Goal: Task Accomplishment & Management: Complete application form

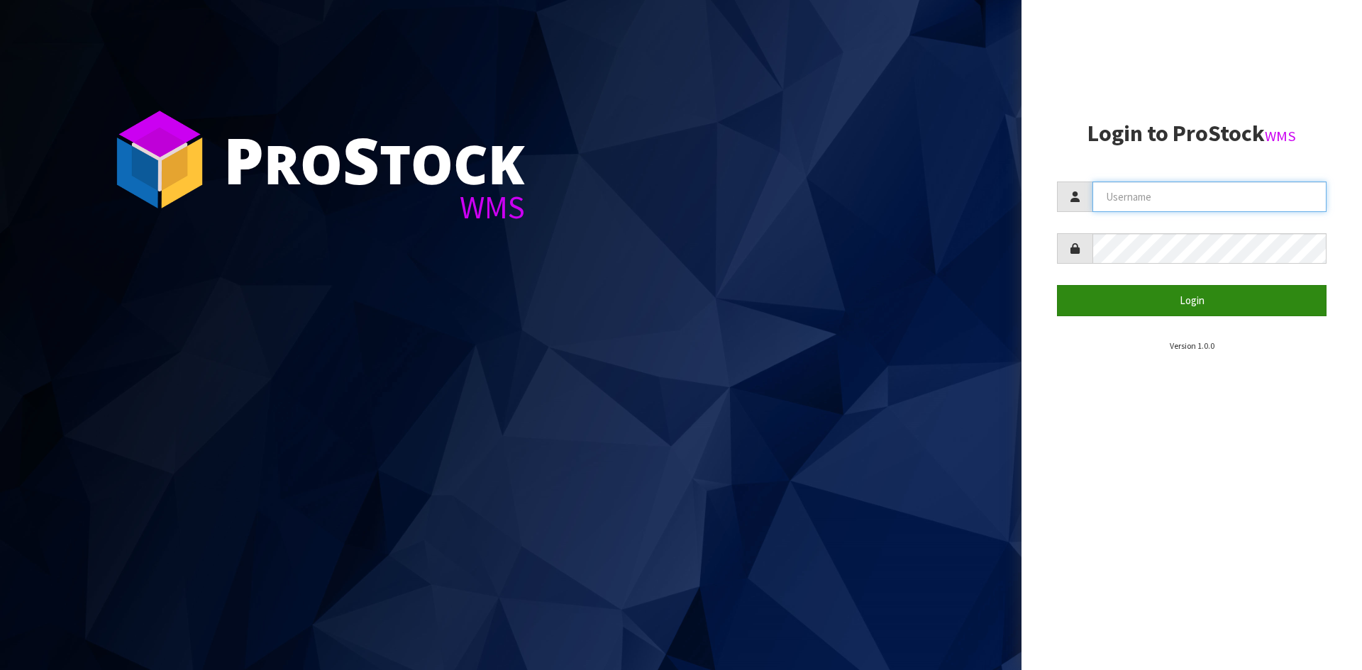
type input "YOURREFORMER"
click at [1239, 304] on button "Login" at bounding box center [1192, 300] width 270 height 31
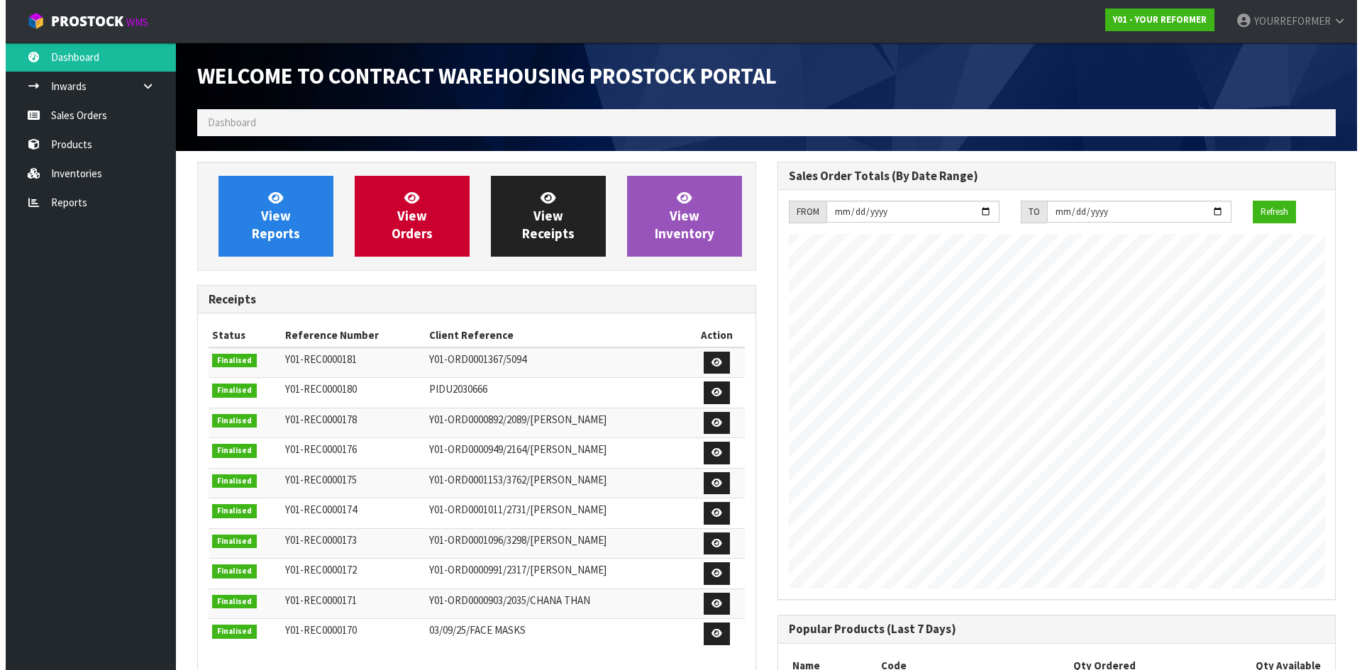
scroll to position [719, 580]
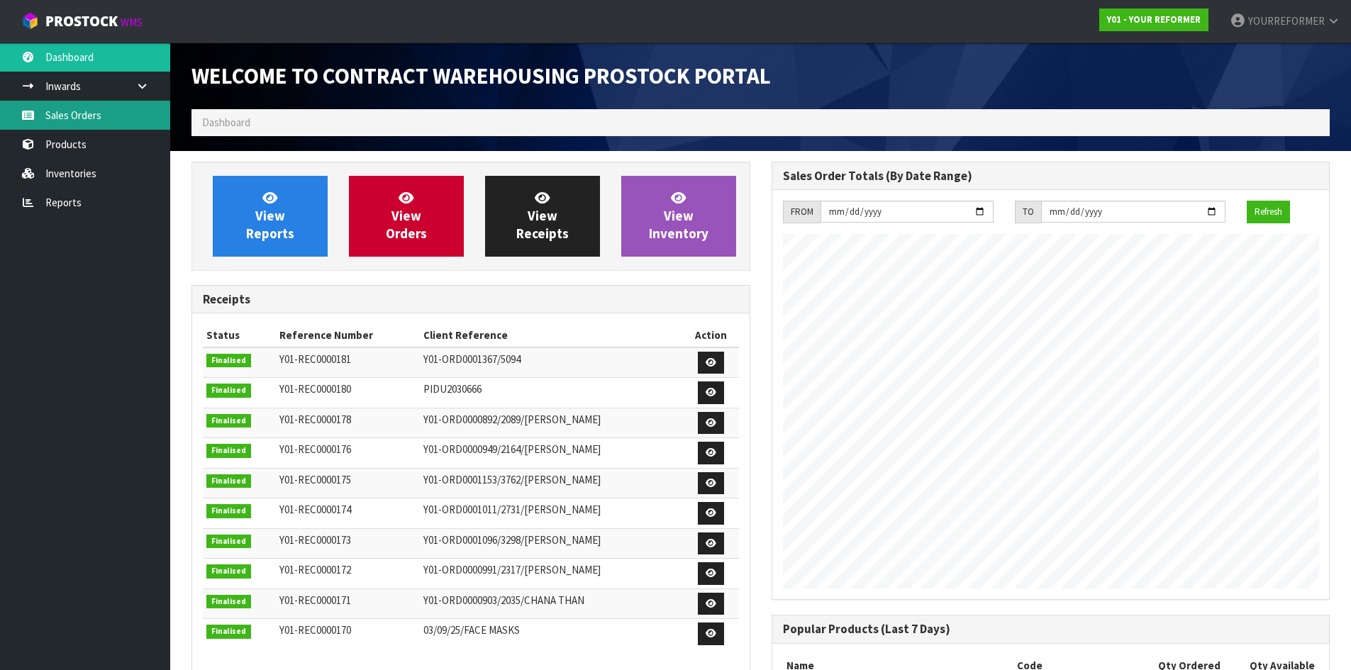
drag, startPoint x: 101, startPoint y: 112, endPoint x: 348, endPoint y: 102, distance: 247.1
click at [102, 112] on link "Sales Orders" at bounding box center [85, 115] width 170 height 29
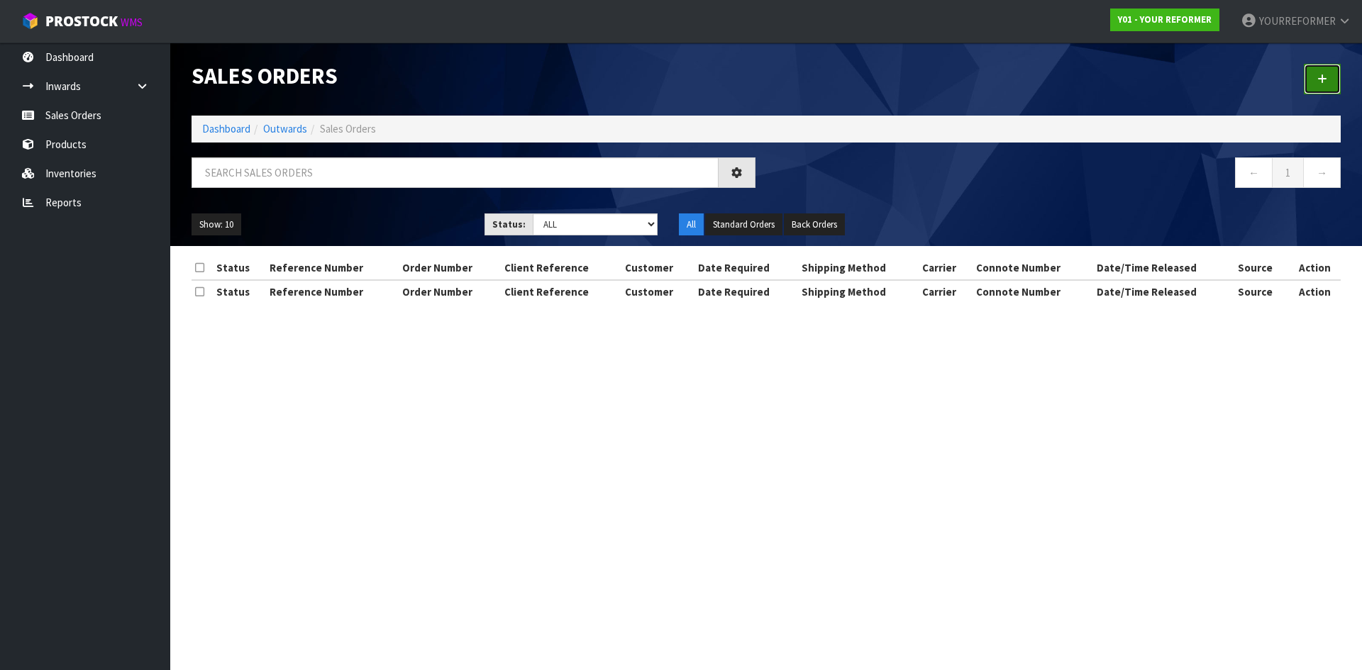
click at [1306, 87] on link at bounding box center [1322, 79] width 37 height 31
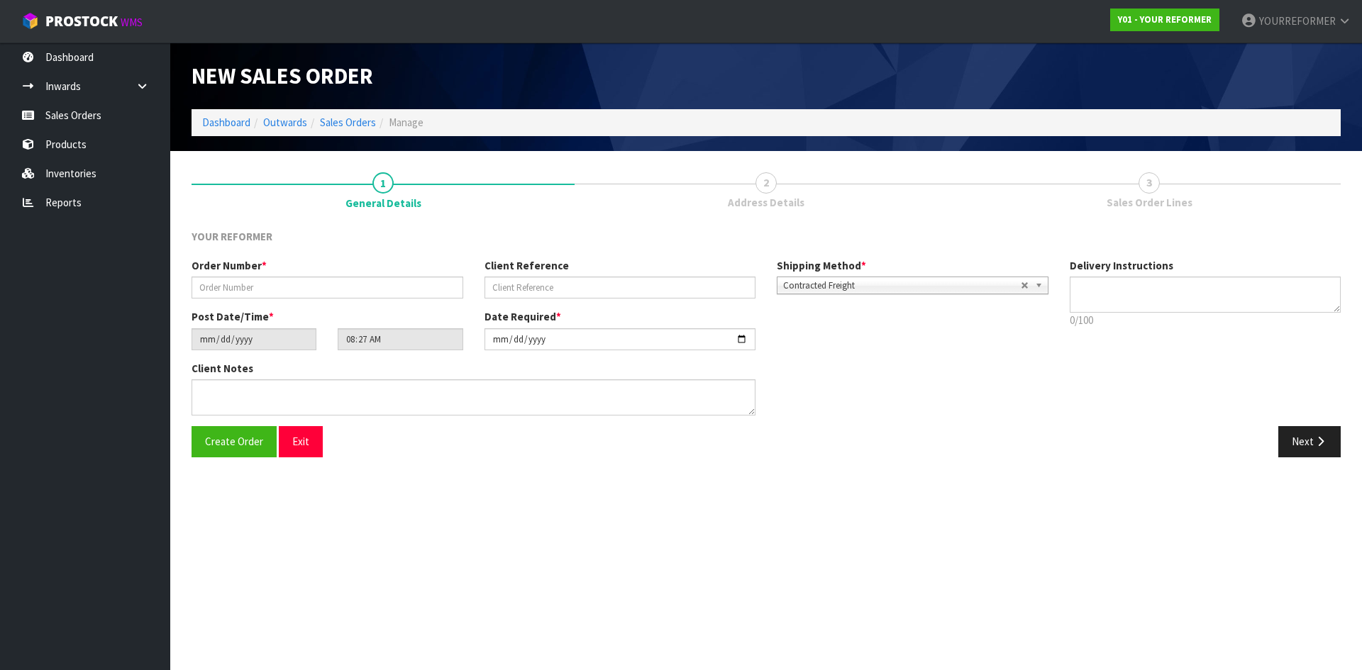
drag, startPoint x: 348, startPoint y: 265, endPoint x: 355, endPoint y: 271, distance: 9.6
click at [348, 265] on div "Order Number *" at bounding box center [327, 278] width 293 height 40
drag, startPoint x: 359, startPoint y: 278, endPoint x: 385, endPoint y: 284, distance: 26.9
click at [360, 279] on input "text" at bounding box center [328, 288] width 272 height 22
paste input "5296"
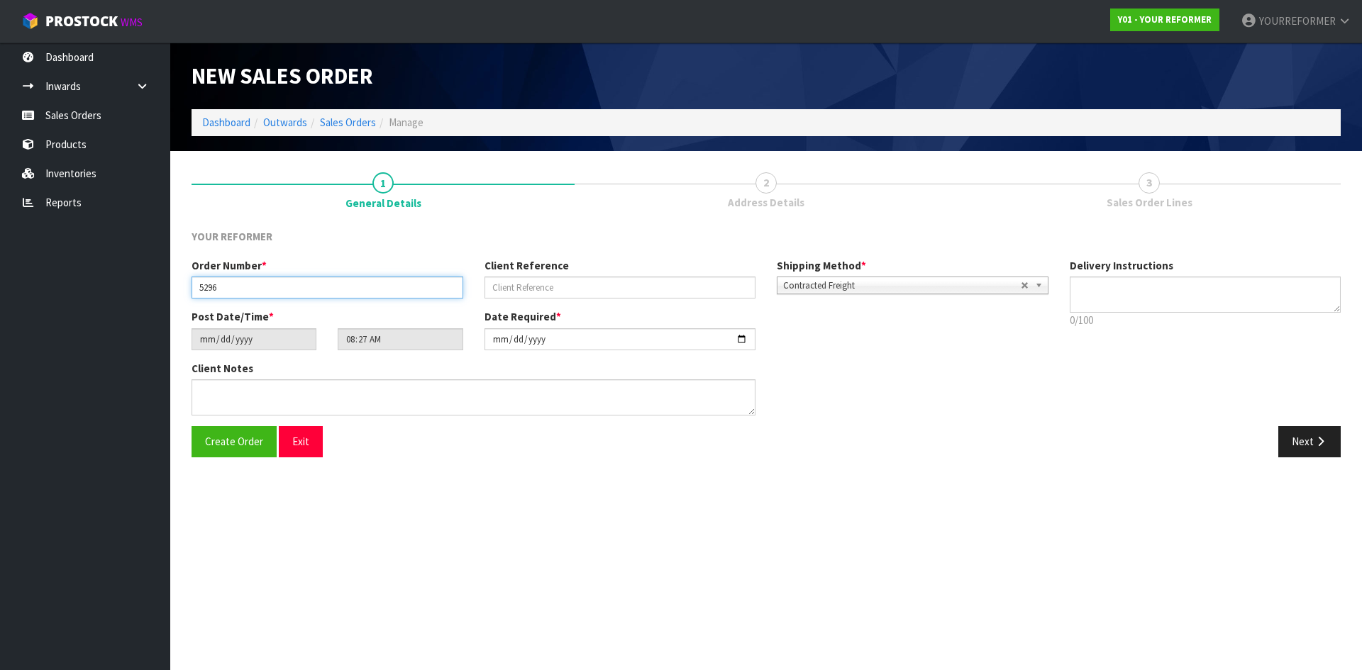
type input "5296"
click at [527, 289] on input "text" at bounding box center [621, 288] width 272 height 22
click at [558, 279] on input "text" at bounding box center [621, 288] width 272 height 22
paste input "[PERSON_NAME]"
type input "[PERSON_NAME]"
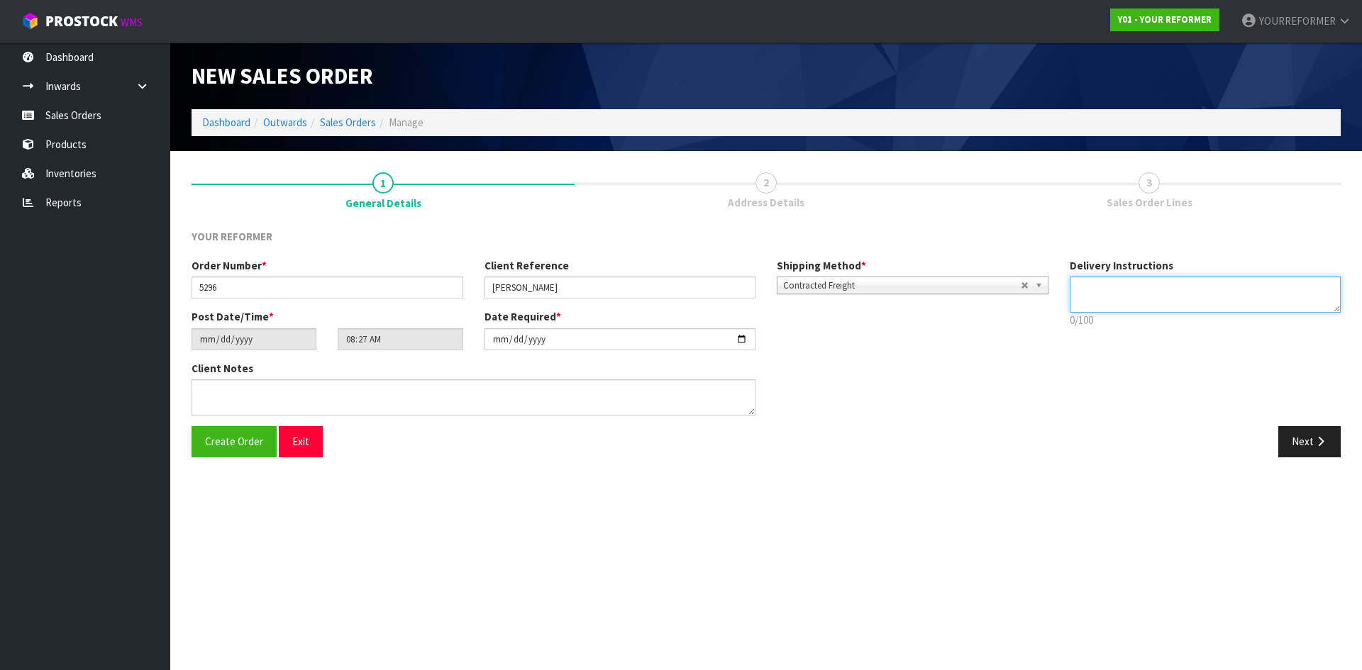
click at [1214, 303] on textarea at bounding box center [1206, 295] width 272 height 36
click at [1092, 301] on textarea at bounding box center [1206, 295] width 272 height 36
paste textarea "[PHONE_NUMBER]"
type textarea "RENTAL [PHONE_NUMBER]"
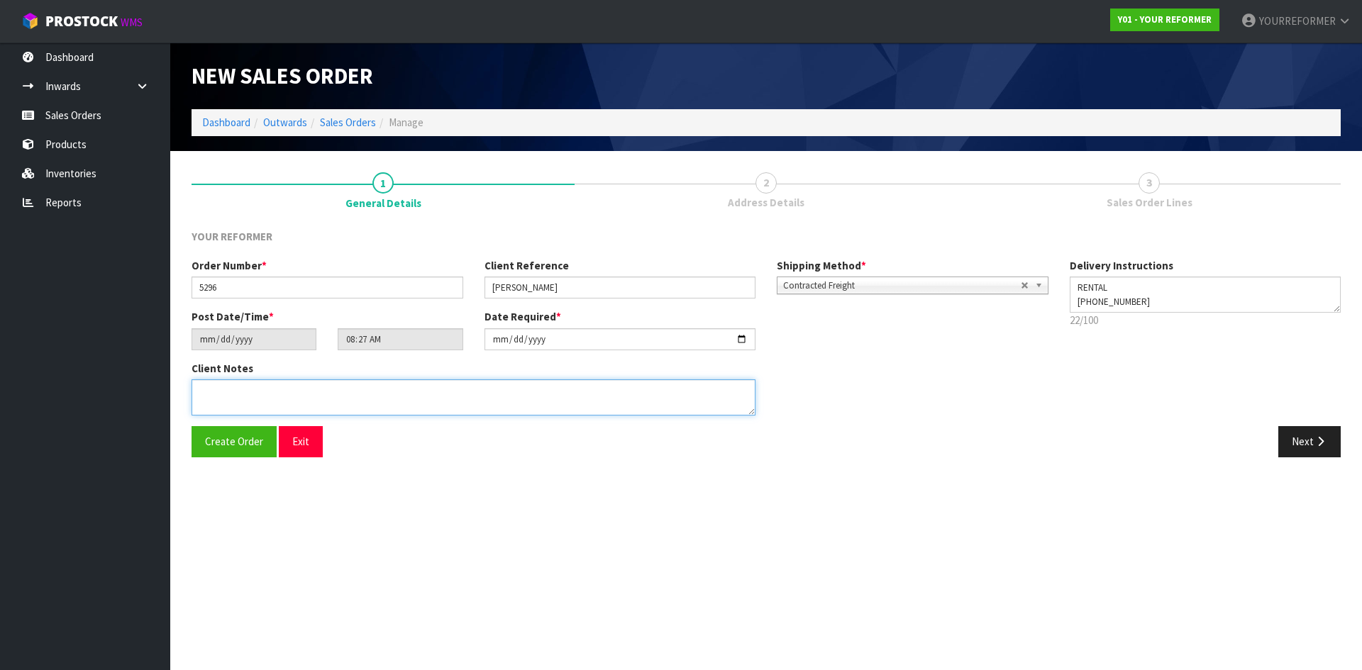
click at [468, 399] on textarea at bounding box center [474, 398] width 564 height 36
paste textarea "[PERSON_NAME] [STREET_ADDRESS][PERSON_NAME][PERSON_NAME] [PHONE_NUMBER]"
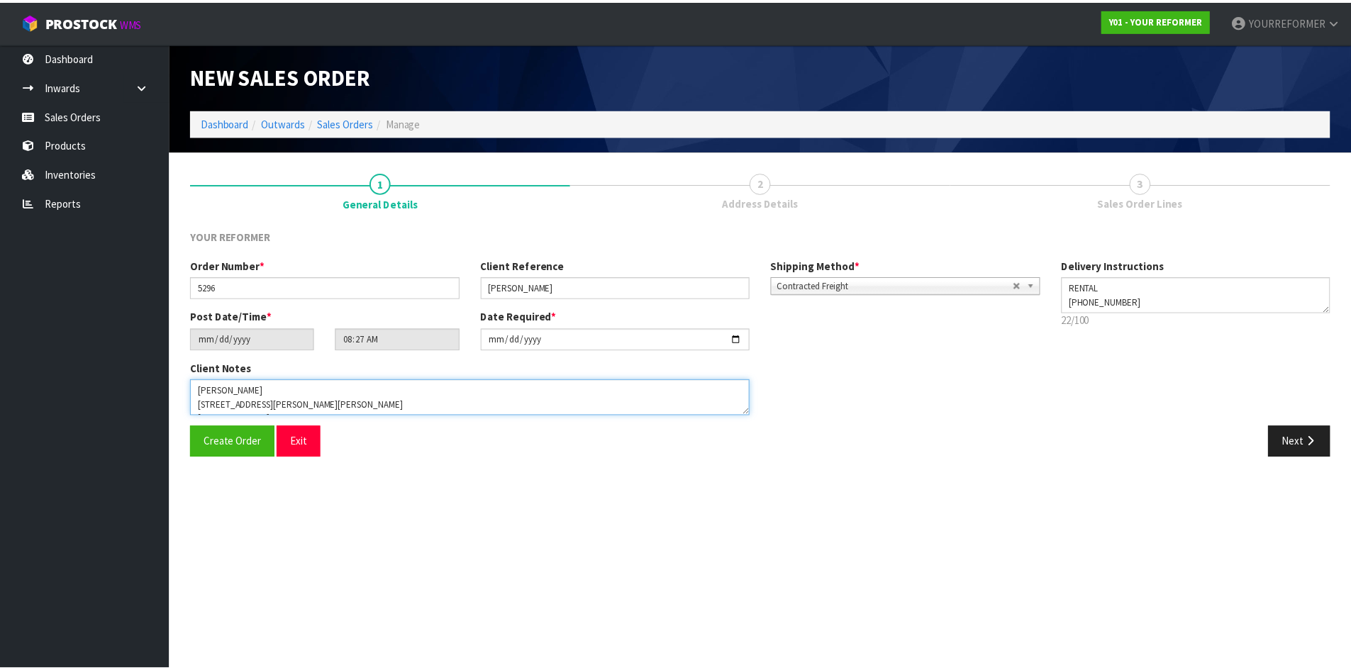
scroll to position [65, 0]
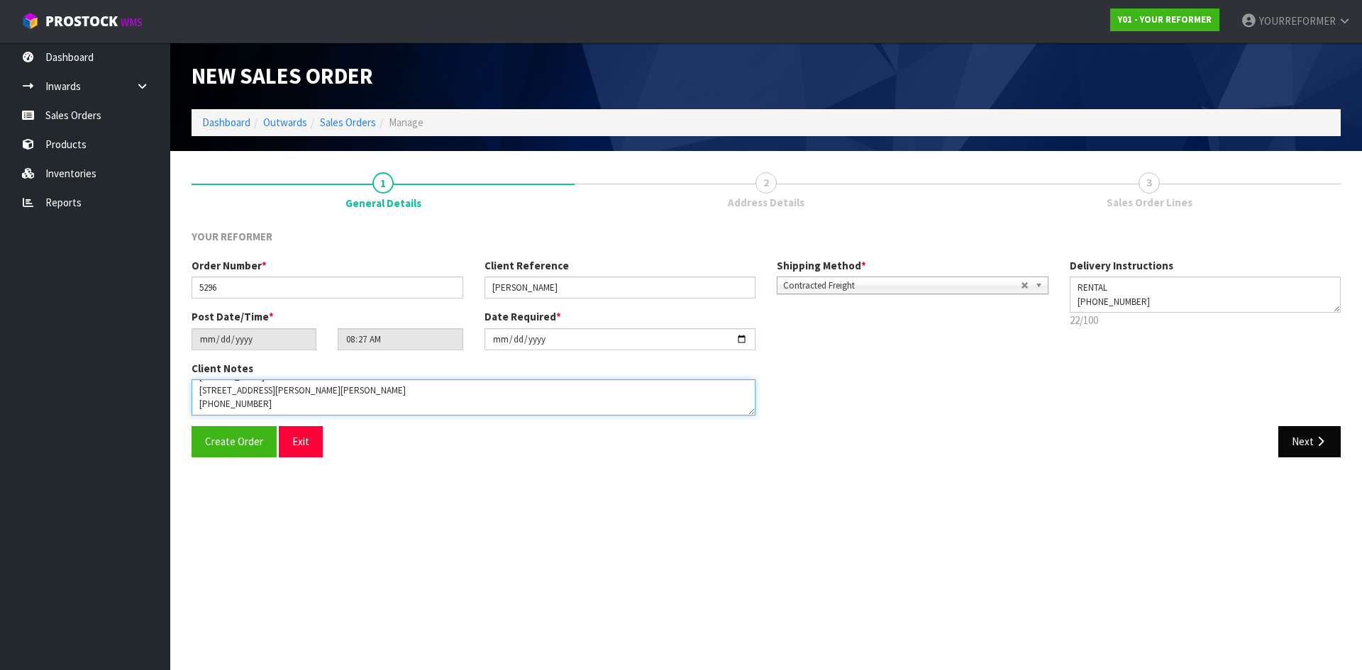
type textarea "[PERSON_NAME] [STREET_ADDRESS][PERSON_NAME][PERSON_NAME] [PHONE_NUMBER]"
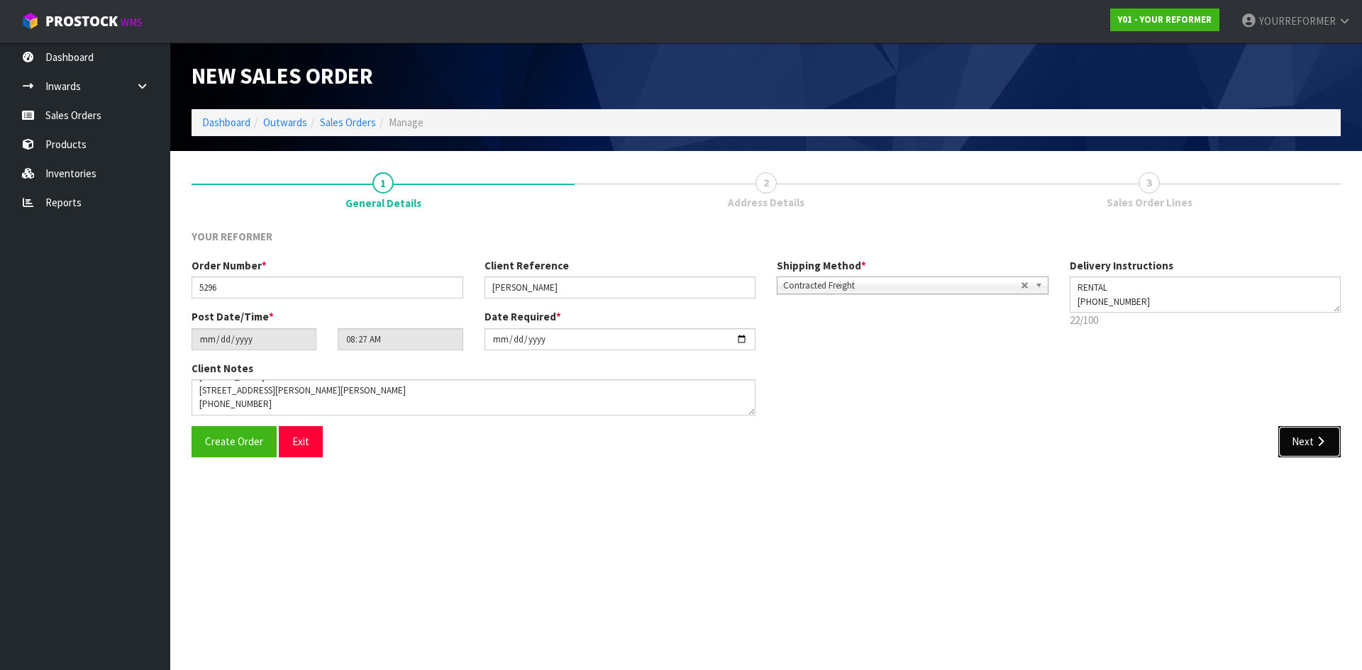
click at [1315, 441] on icon "button" at bounding box center [1320, 441] width 13 height 11
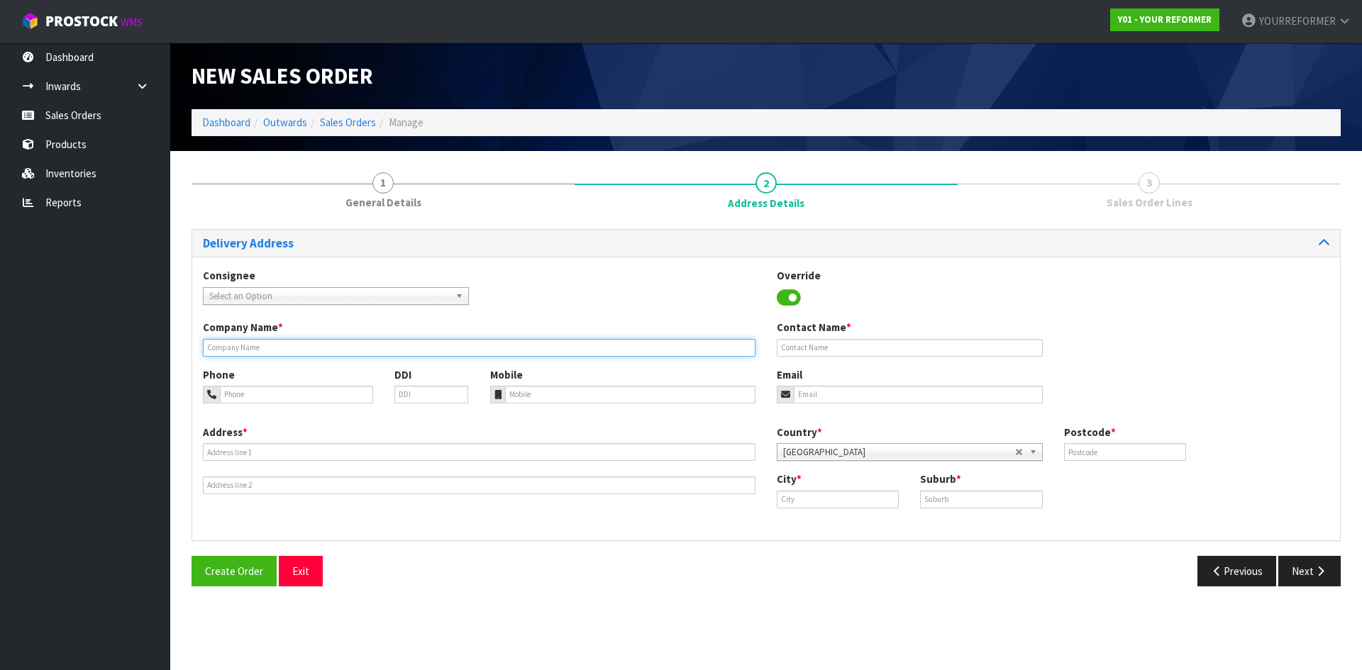
click at [308, 345] on input "text" at bounding box center [479, 348] width 553 height 18
type input "RENTAL"
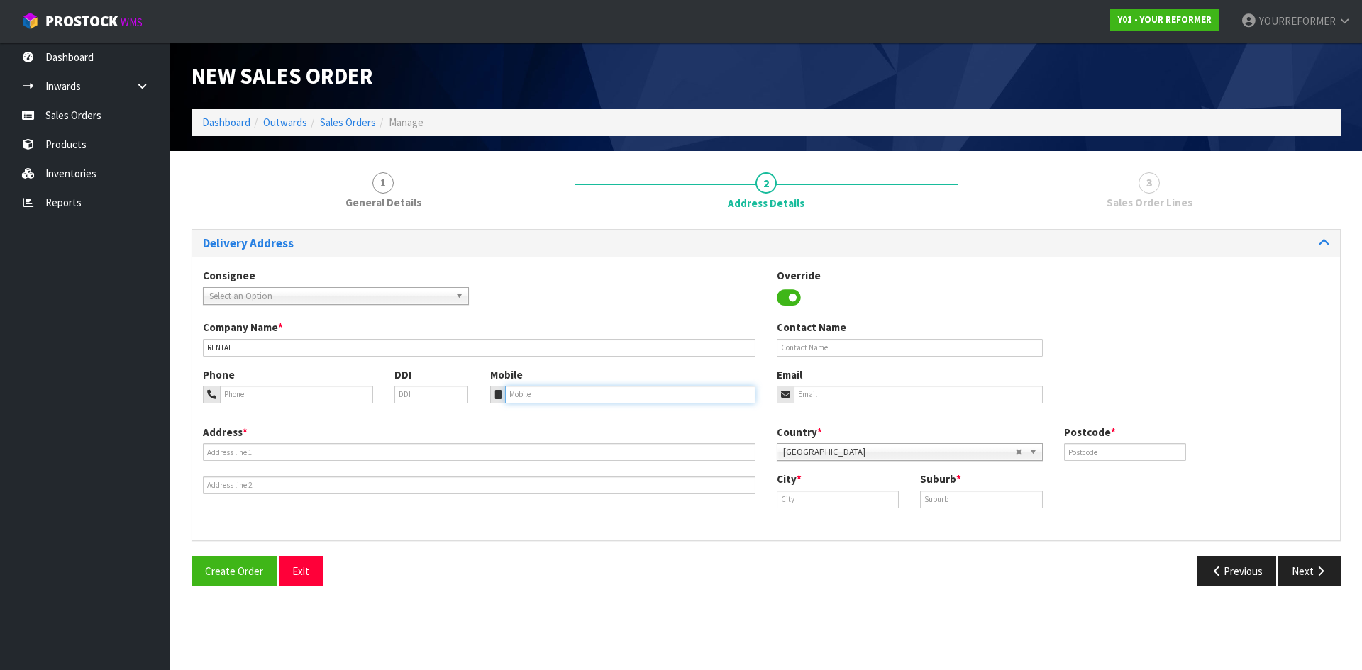
click at [525, 401] on input "tel" at bounding box center [630, 395] width 251 height 18
drag, startPoint x: 612, startPoint y: 394, endPoint x: 435, endPoint y: 432, distance: 181.4
click at [610, 393] on input "tel" at bounding box center [630, 395] width 251 height 18
paste input "[PHONE_NUMBER]"
type input "[PHONE_NUMBER]"
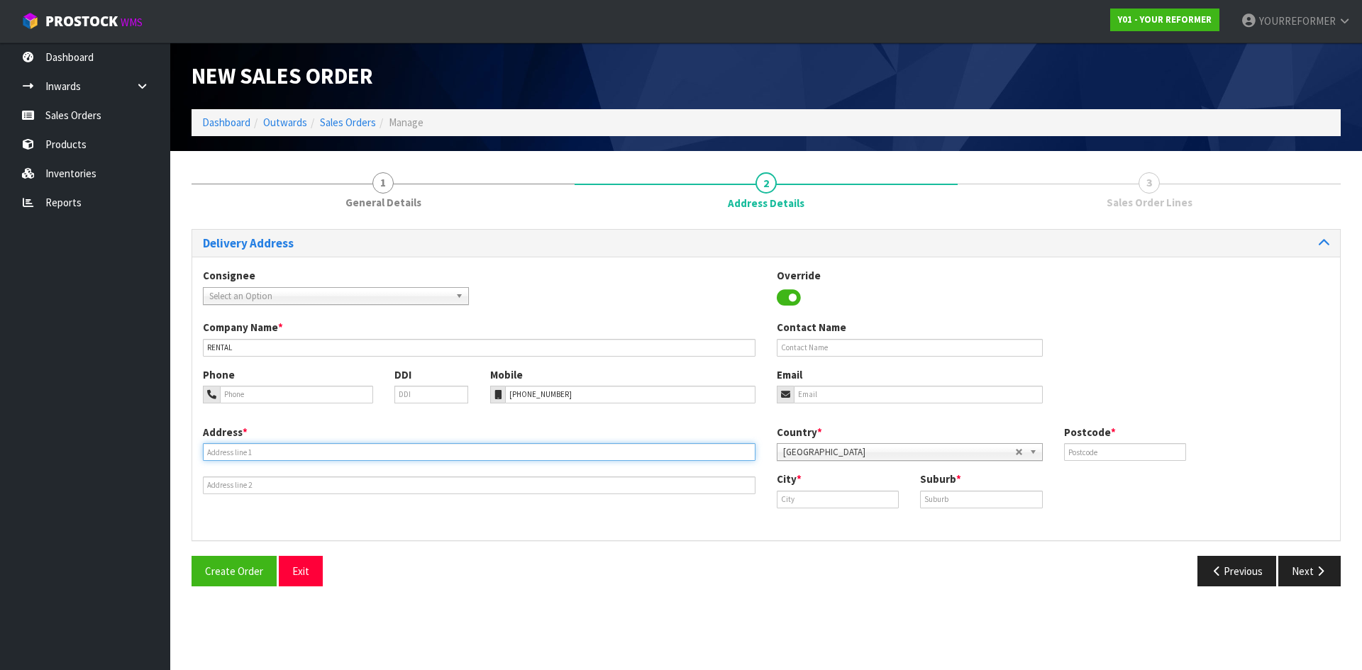
drag, startPoint x: 275, startPoint y: 455, endPoint x: 282, endPoint y: 461, distance: 9.5
click at [275, 455] on input "text" at bounding box center [479, 452] width 553 height 18
paste input "[STREET_ADDRESS][PERSON_NAME][PERSON_NAME]"
type input "[STREET_ADDRESS][PERSON_NAME][PERSON_NAME]"
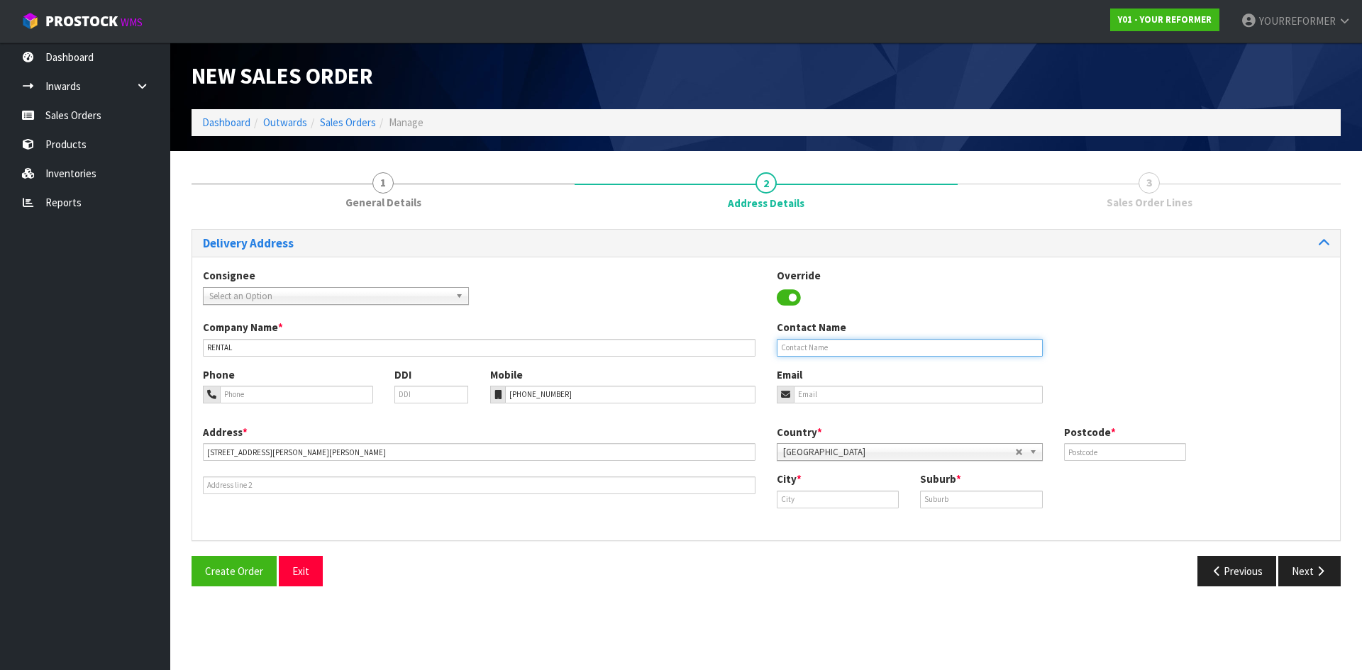
click at [870, 346] on input "text" at bounding box center [910, 348] width 266 height 18
paste input "[PERSON_NAME]"
type input "[PERSON_NAME]"
click at [958, 404] on div "Phone DDI Mobile [PHONE_NUMBER] Email" at bounding box center [766, 395] width 1148 height 57
drag, startPoint x: 929, startPoint y: 392, endPoint x: 1019, endPoint y: 408, distance: 90.7
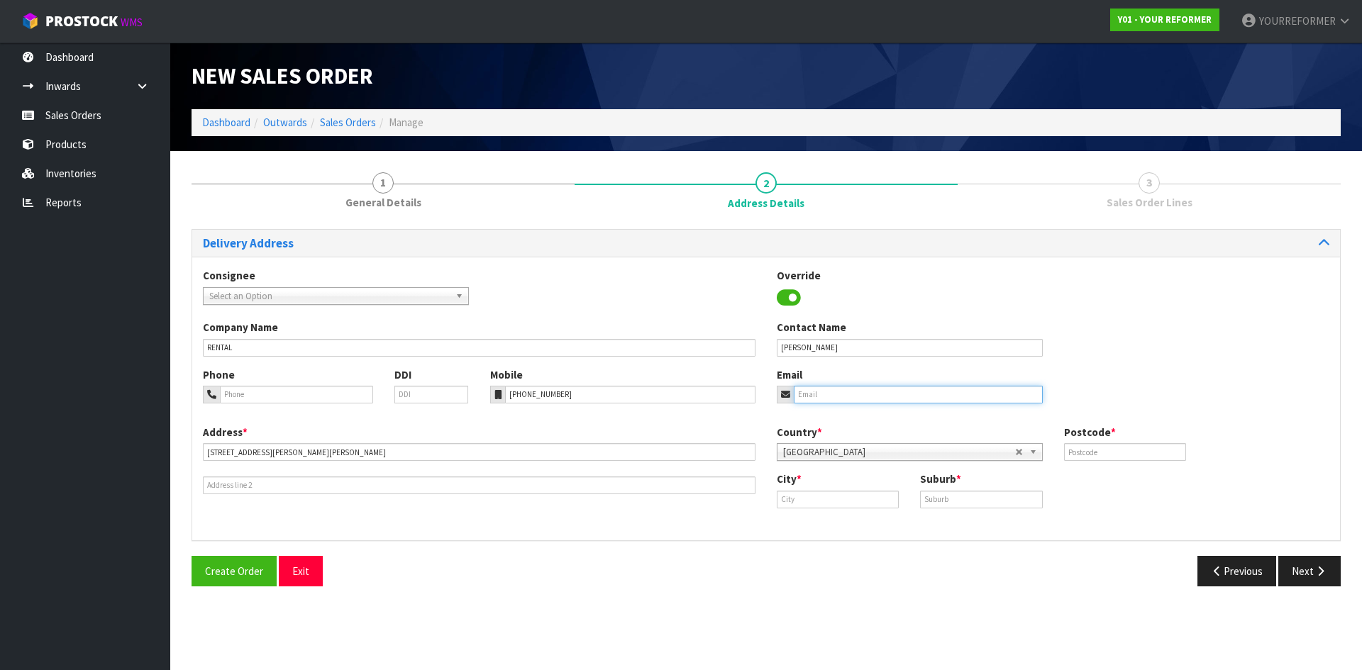
click at [931, 392] on input "email" at bounding box center [918, 395] width 249 height 18
paste input "[PERSON_NAME][EMAIL_ADDRESS][DOMAIN_NAME]"
type input "[PERSON_NAME][EMAIL_ADDRESS][DOMAIN_NAME]"
drag, startPoint x: 1077, startPoint y: 435, endPoint x: 1120, endPoint y: 443, distance: 44.1
click at [1078, 436] on label "Postcode *" at bounding box center [1090, 432] width 52 height 15
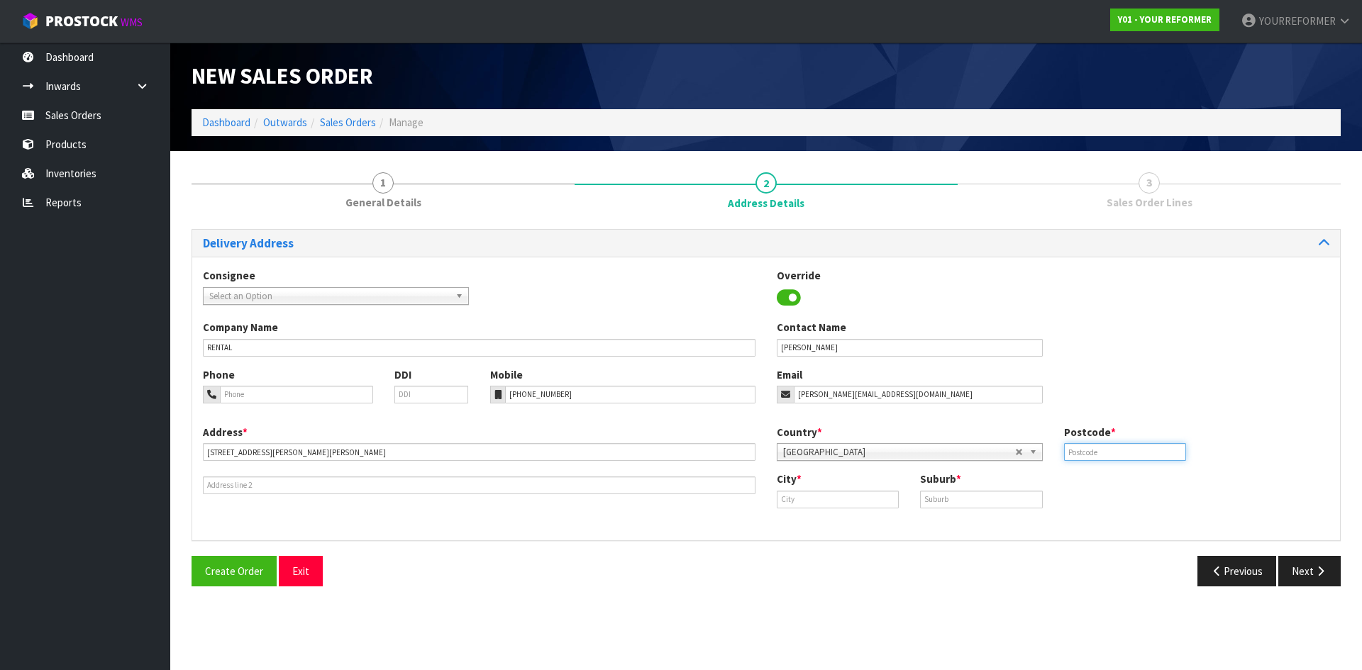
click at [1157, 452] on input "text" at bounding box center [1125, 452] width 122 height 18
click at [1084, 391] on div "Phone DDI Mobile [PHONE_NUMBER] Email [PERSON_NAME][EMAIL_ADDRESS][DOMAIN_NAME]" at bounding box center [766, 395] width 1148 height 57
click at [1106, 455] on input "text" at bounding box center [1125, 452] width 122 height 18
type input "2579"
click at [809, 499] on input "text" at bounding box center [838, 500] width 122 height 18
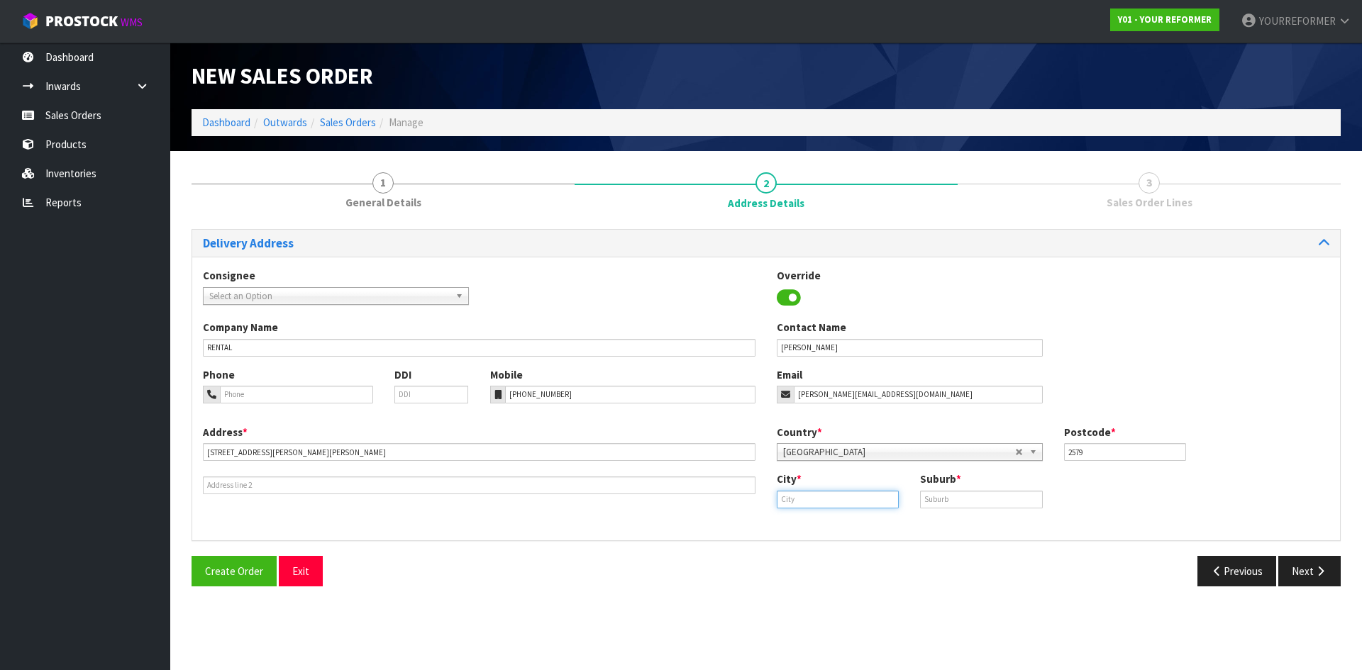
paste input "[GEOGRAPHIC_DATA]"
type input "[GEOGRAPHIC_DATA]"
click at [958, 502] on input "text" at bounding box center [981, 500] width 122 height 18
paste input "[PERSON_NAME]"
type input "[PERSON_NAME]"
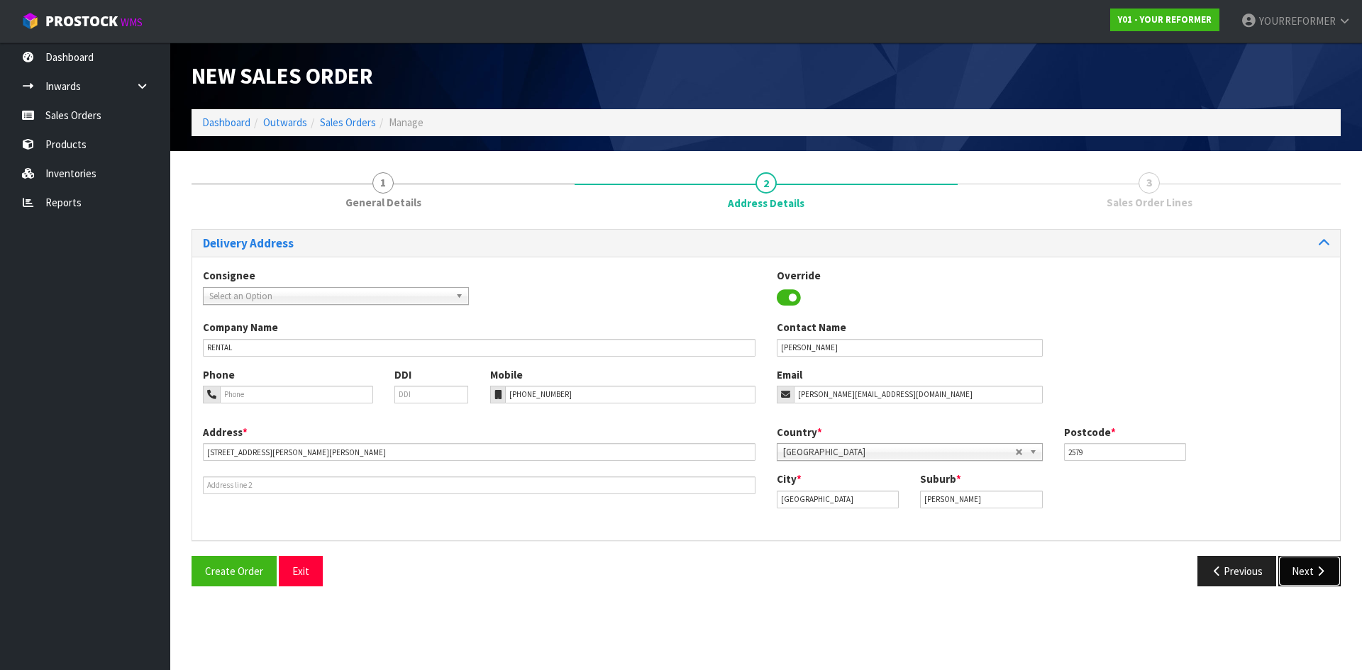
click at [1298, 565] on button "Next" at bounding box center [1309, 571] width 62 height 31
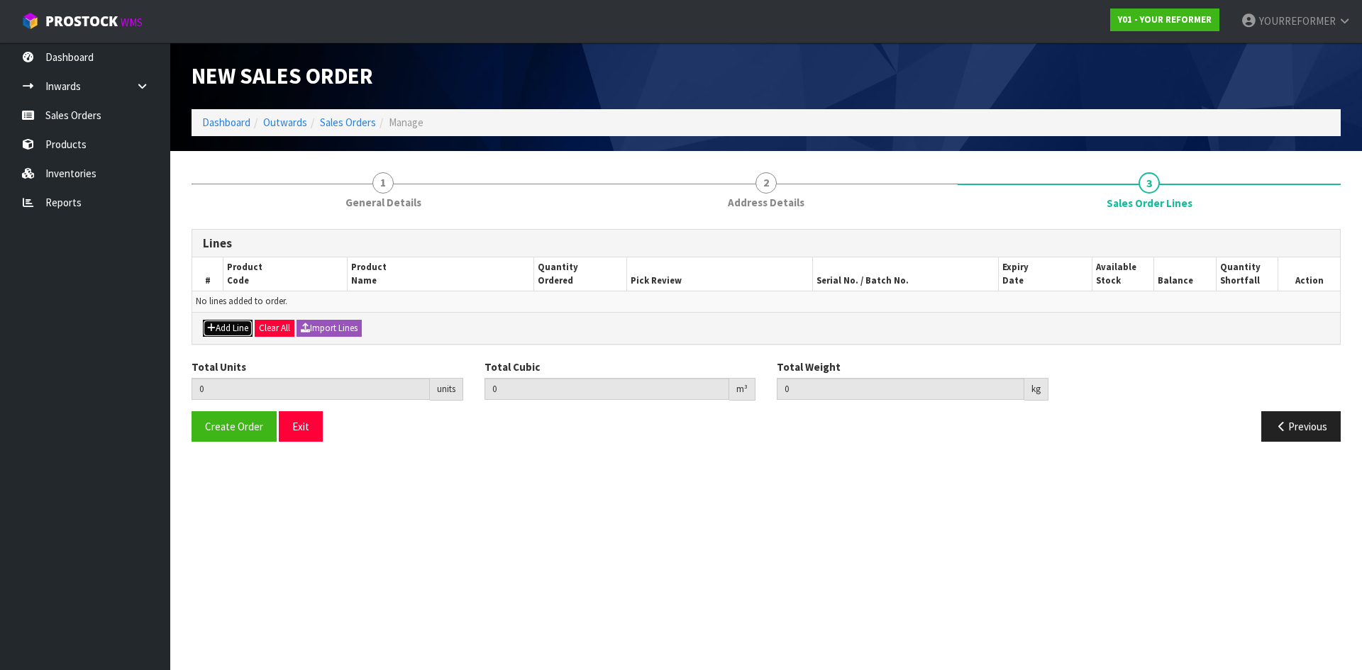
click at [221, 336] on button "Add Line" at bounding box center [228, 328] width 50 height 17
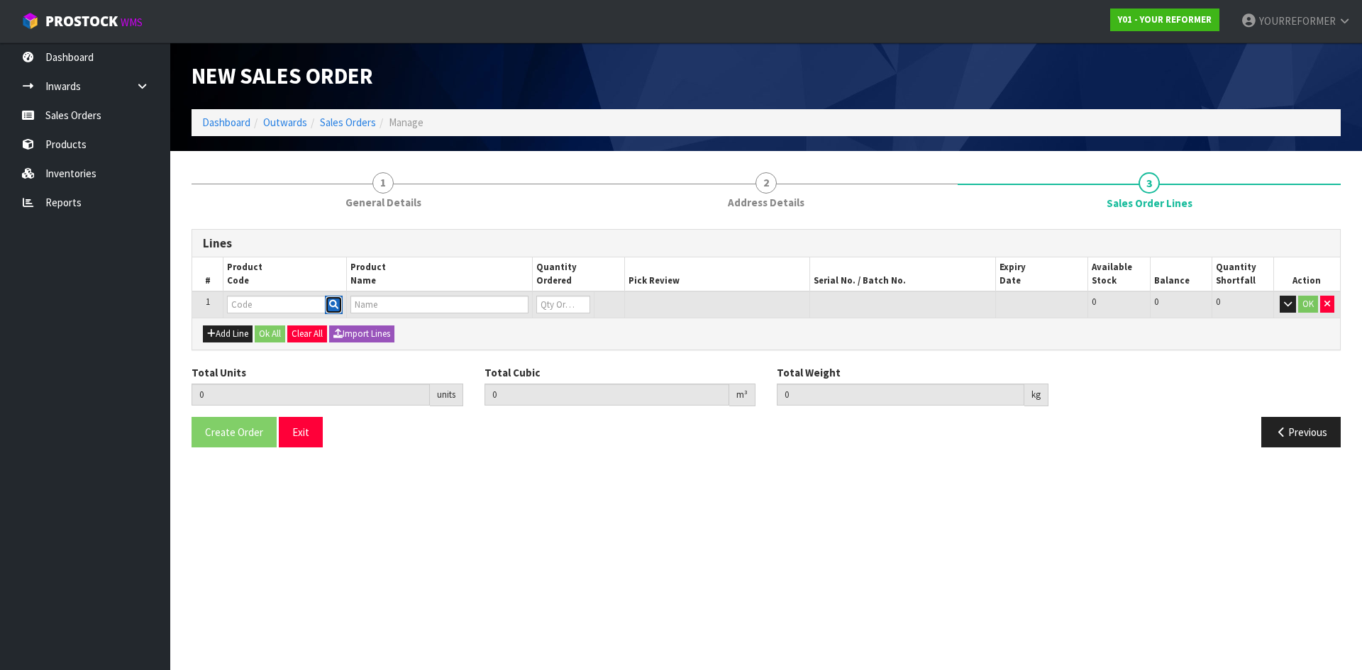
click at [337, 308] on icon "button" at bounding box center [333, 304] width 9 height 9
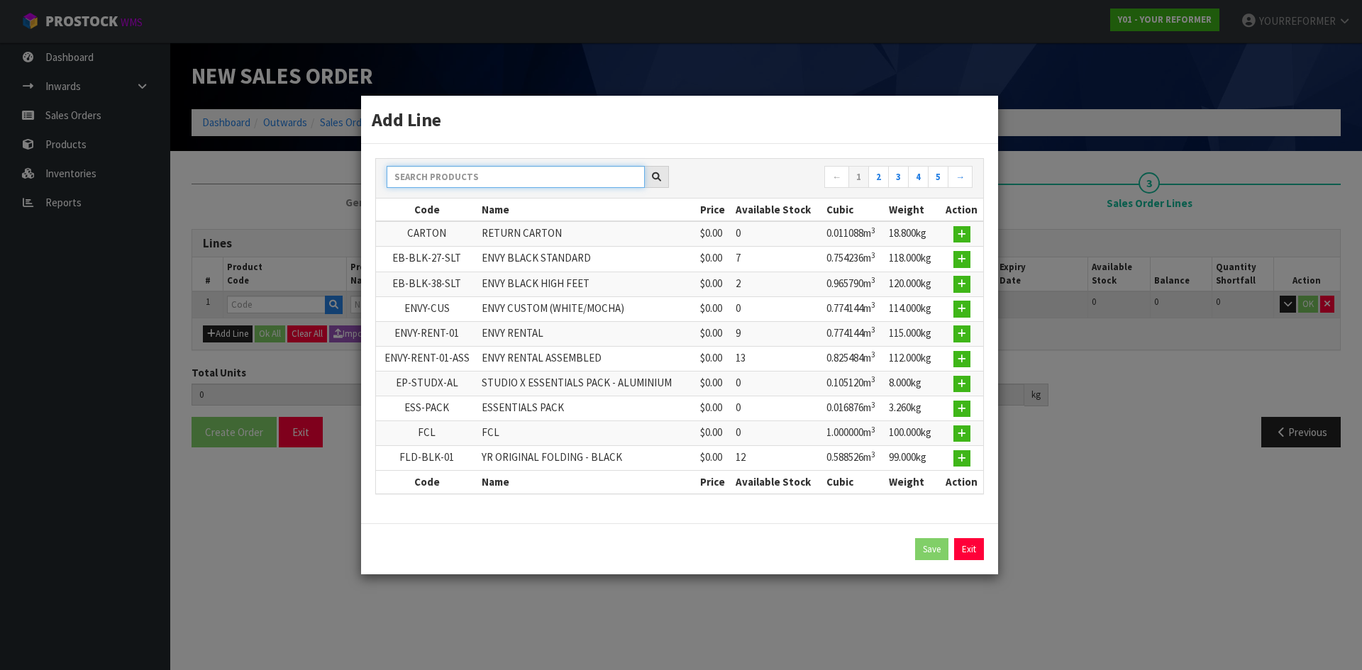
click at [498, 176] on input "text" at bounding box center [516, 177] width 258 height 22
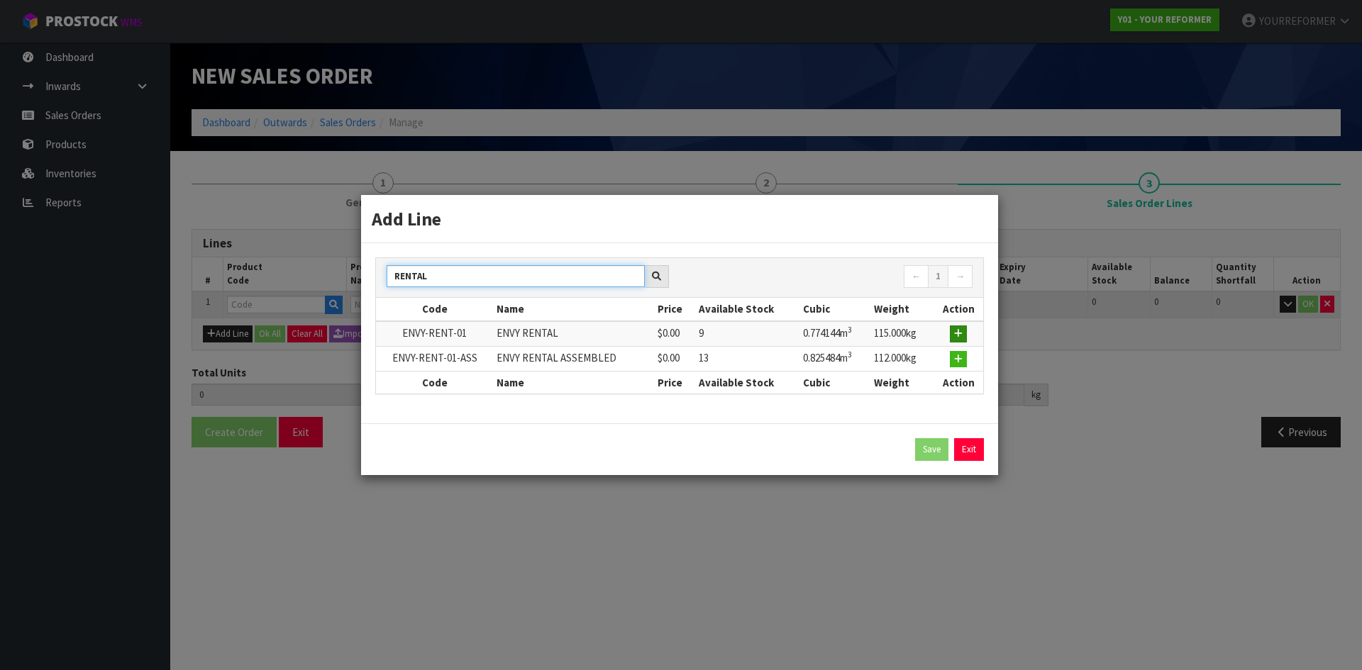
type input "RENTAL"
click at [958, 333] on icon "button" at bounding box center [958, 333] width 9 height 9
type input "0.000000"
type input "0.000"
type input "ENVY-RENT-01"
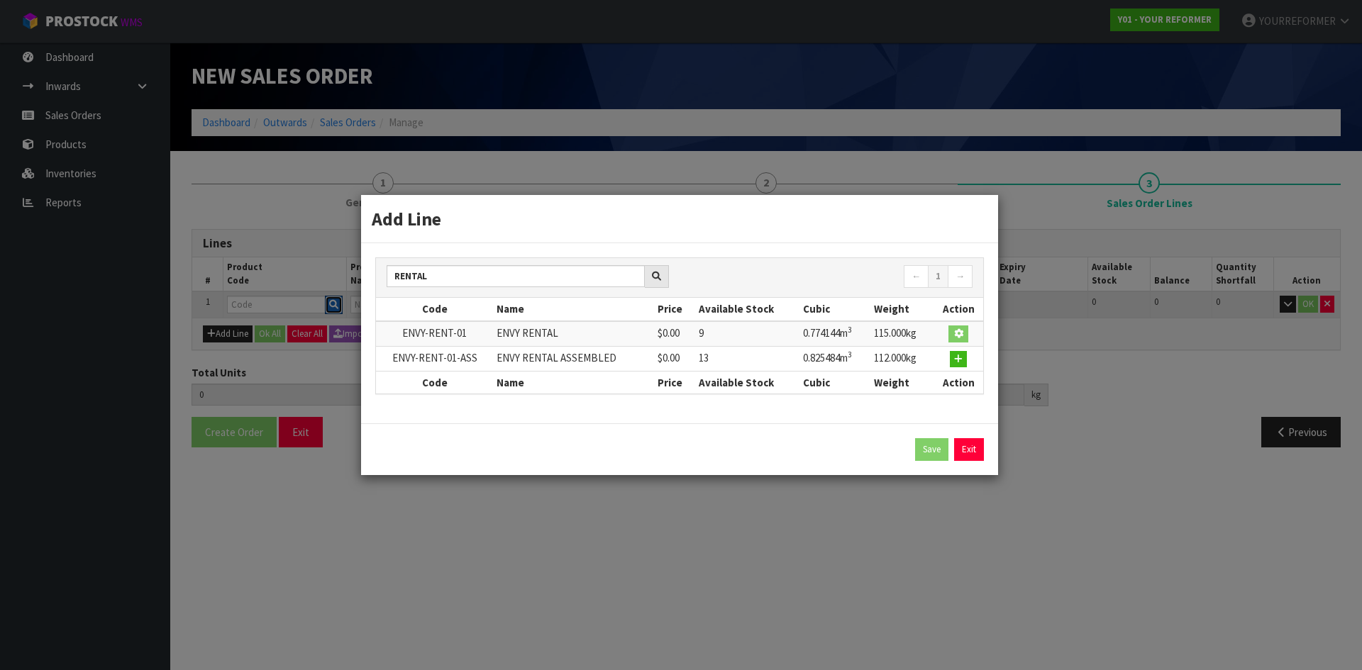
type input "ENVY RENTAL"
type input "0"
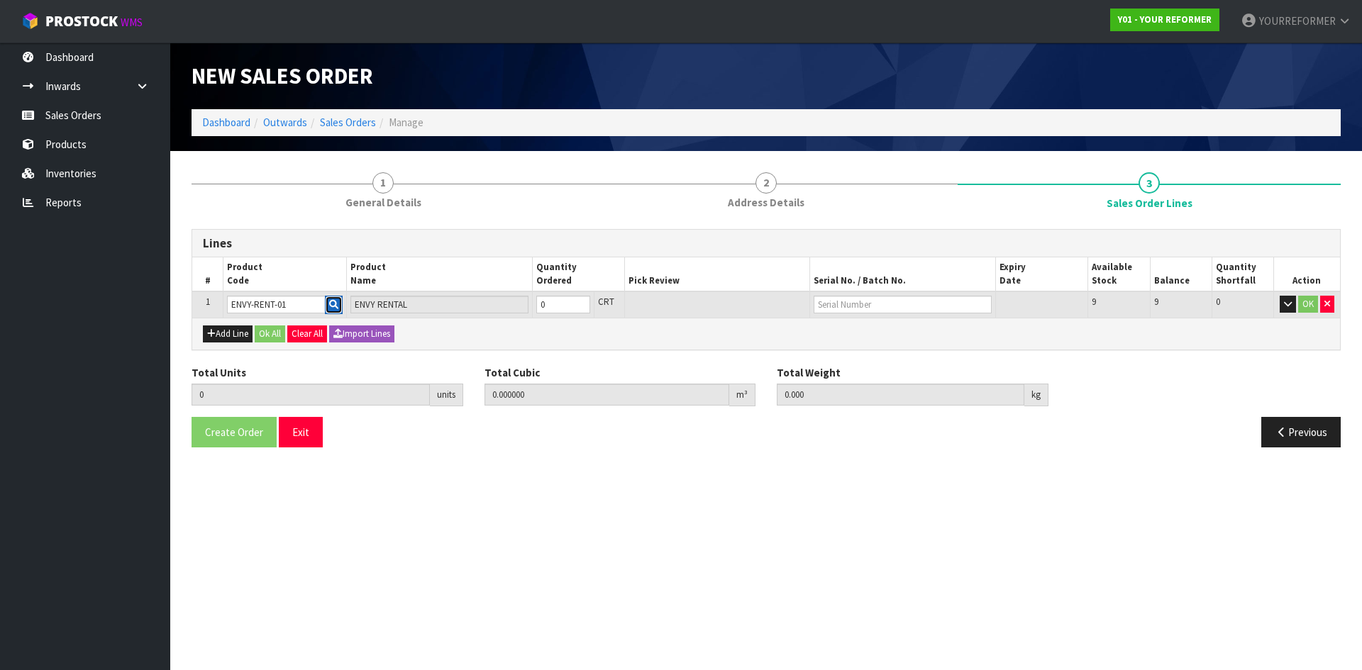
click at [335, 308] on icon "button" at bounding box center [333, 304] width 9 height 9
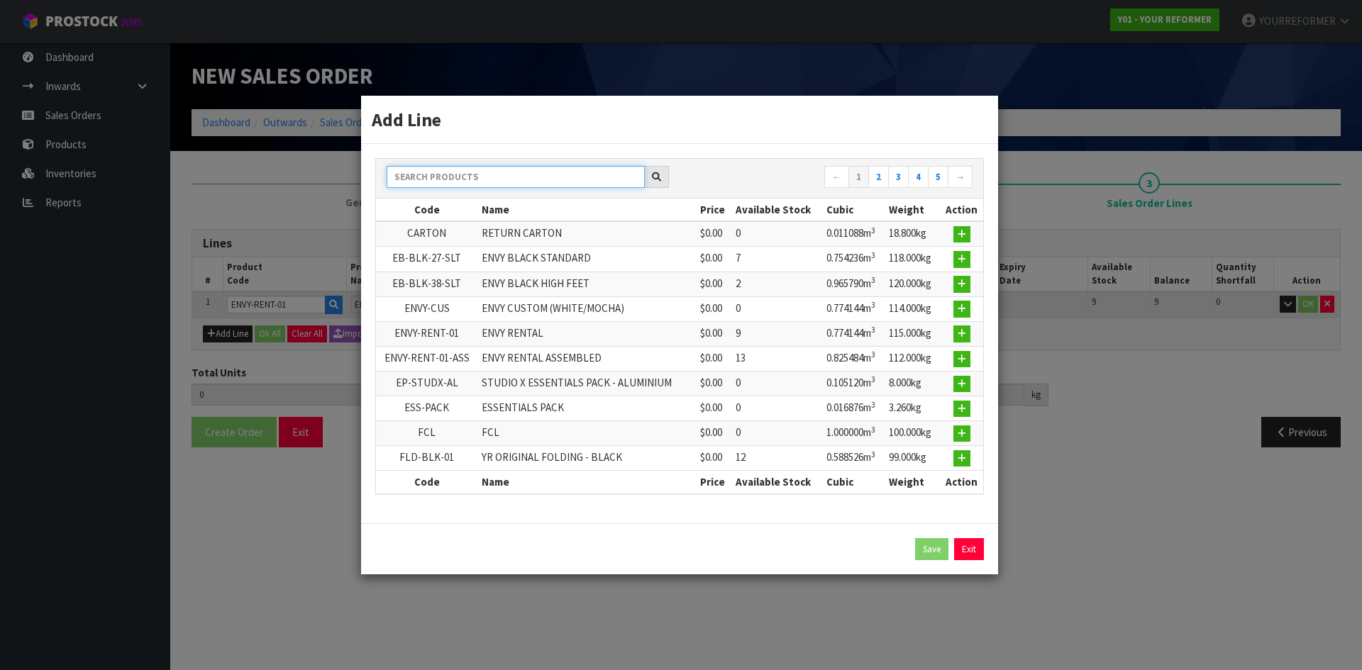
click at [439, 179] on input "text" at bounding box center [516, 177] width 258 height 22
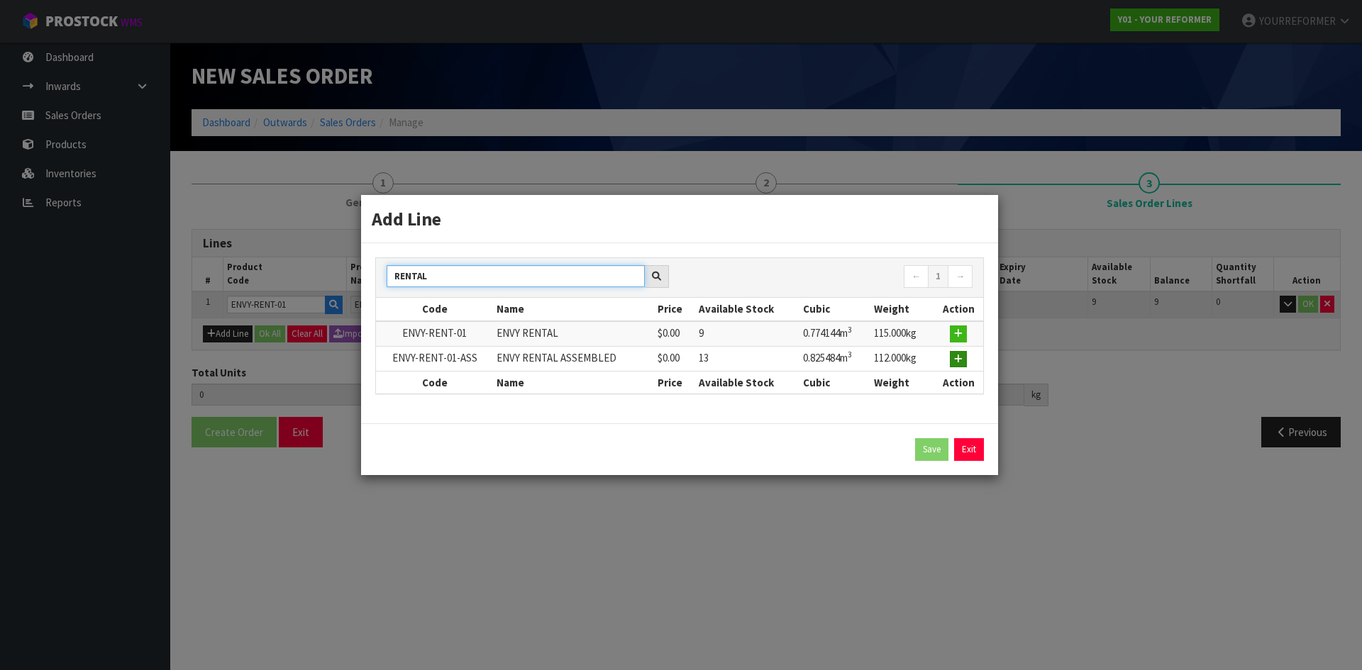
type input "RENTAL"
click at [962, 359] on icon "button" at bounding box center [958, 359] width 9 height 9
type input "ENVY-RENT-01-ASS"
type input "ENVY RENTAL ASSEMBLED"
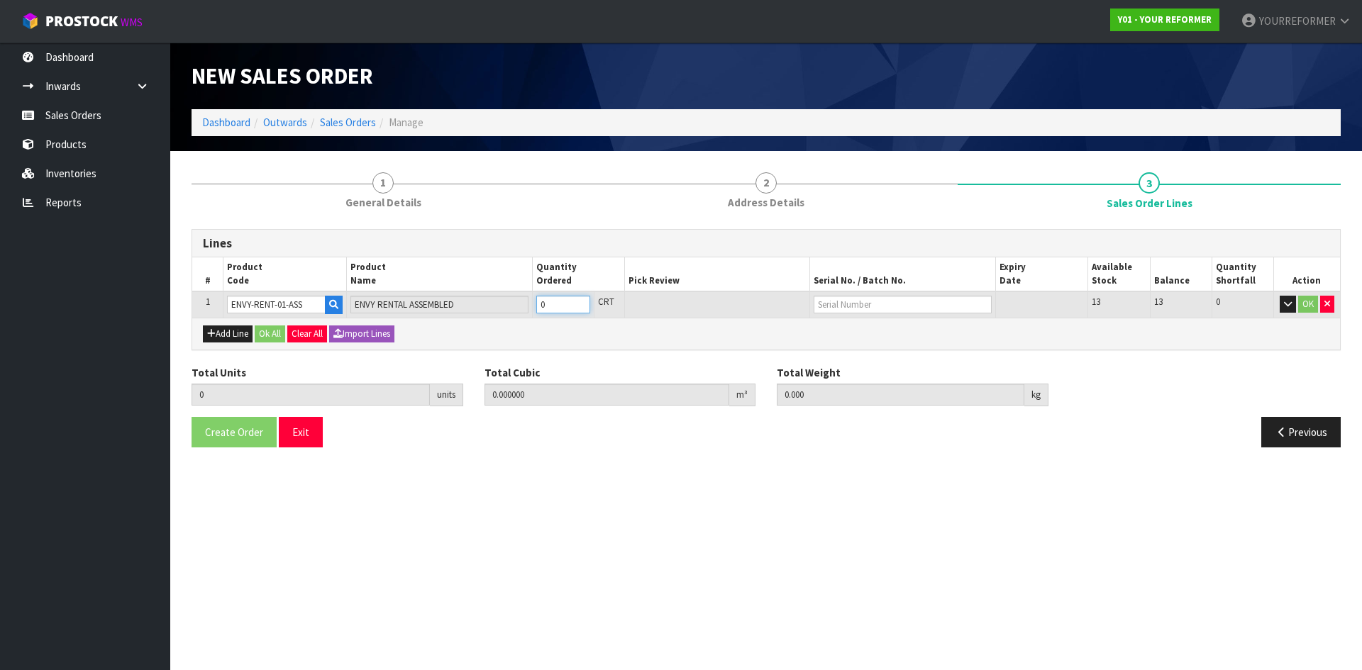
type input "1"
type input "0.825484"
type input "112"
type input "1"
click at [580, 299] on input "1" at bounding box center [563, 305] width 54 height 18
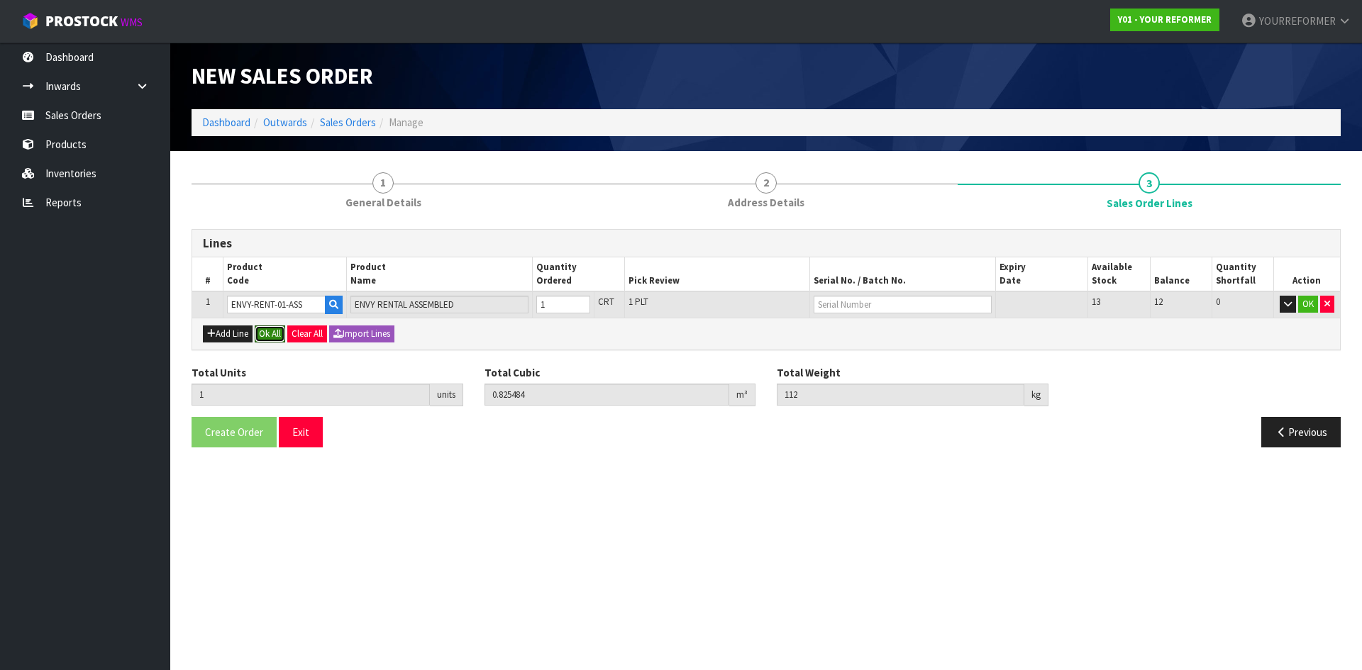
drag, startPoint x: 276, startPoint y: 336, endPoint x: 252, endPoint y: 380, distance: 49.5
click at [275, 338] on button "Ok All" at bounding box center [270, 334] width 31 height 17
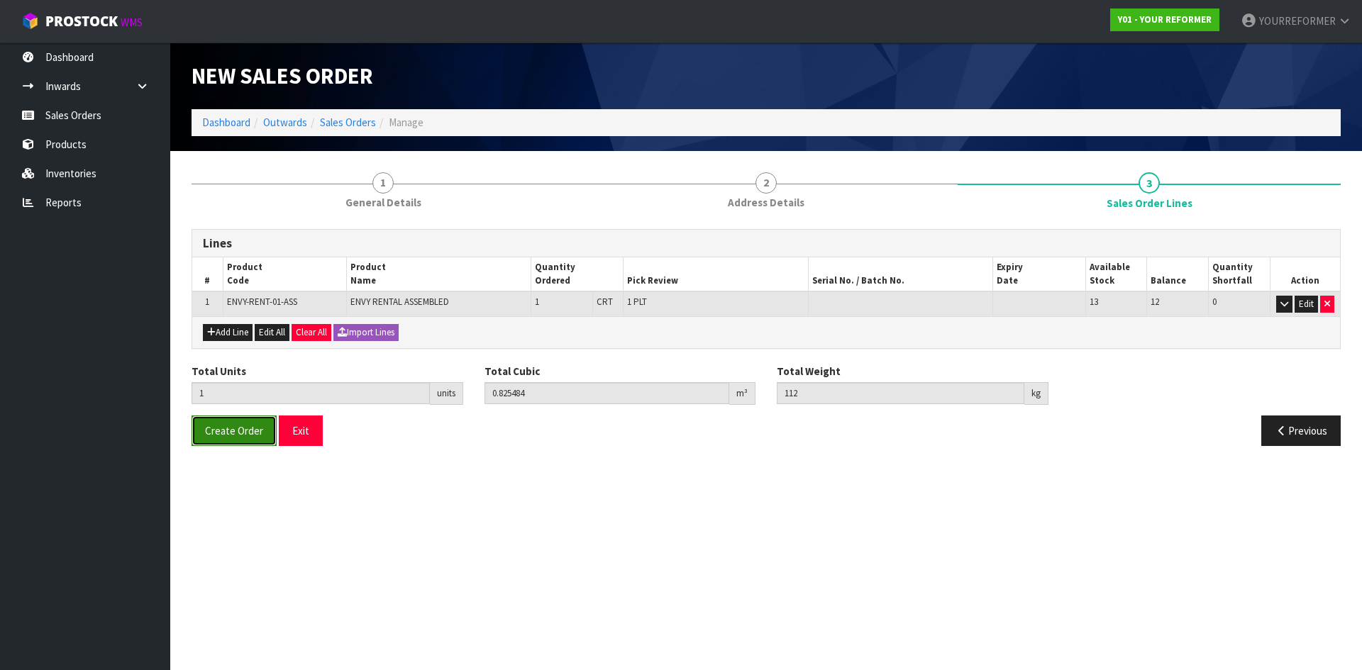
click at [246, 444] on button "Create Order" at bounding box center [234, 431] width 85 height 31
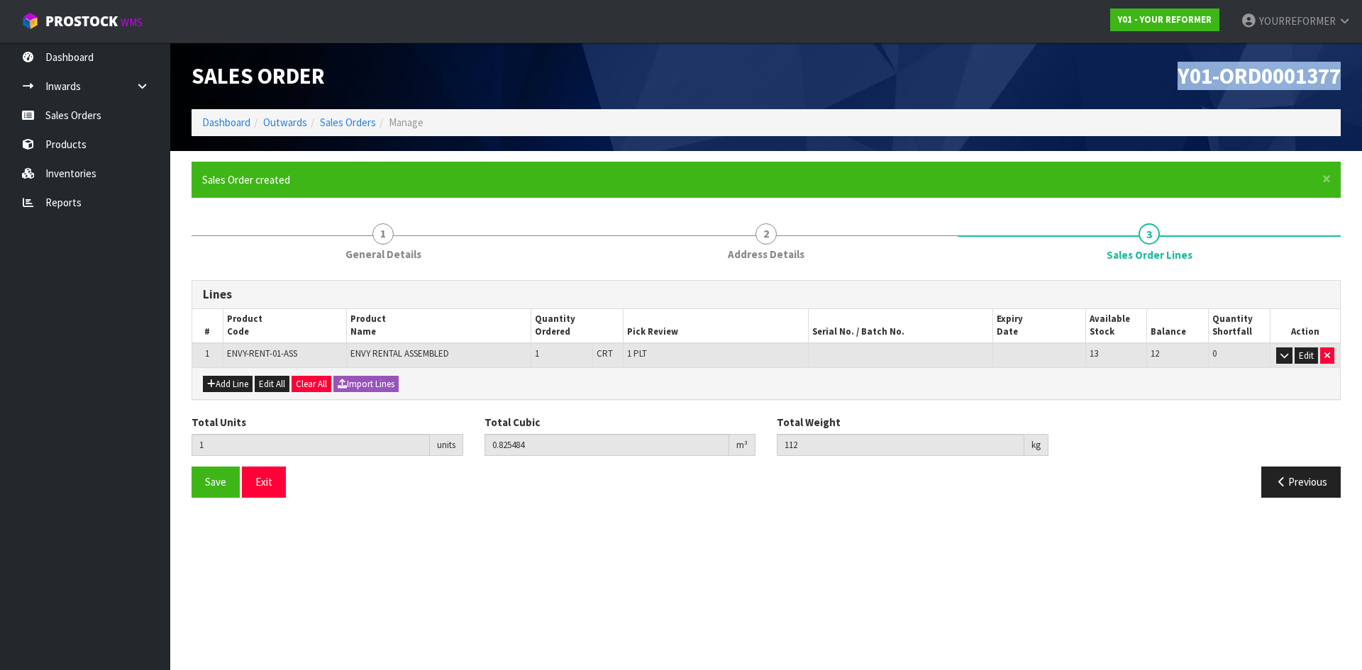
drag, startPoint x: 1339, startPoint y: 78, endPoint x: 773, endPoint y: 145, distance: 570.0
click at [991, 87] on h1 "Y01-ORD0001377" at bounding box center [1059, 76] width 564 height 24
copy span "Y01-ORD0001377"
click at [121, 118] on link "Sales Orders" at bounding box center [85, 115] width 170 height 29
